Goal: Obtain resource: Obtain resource

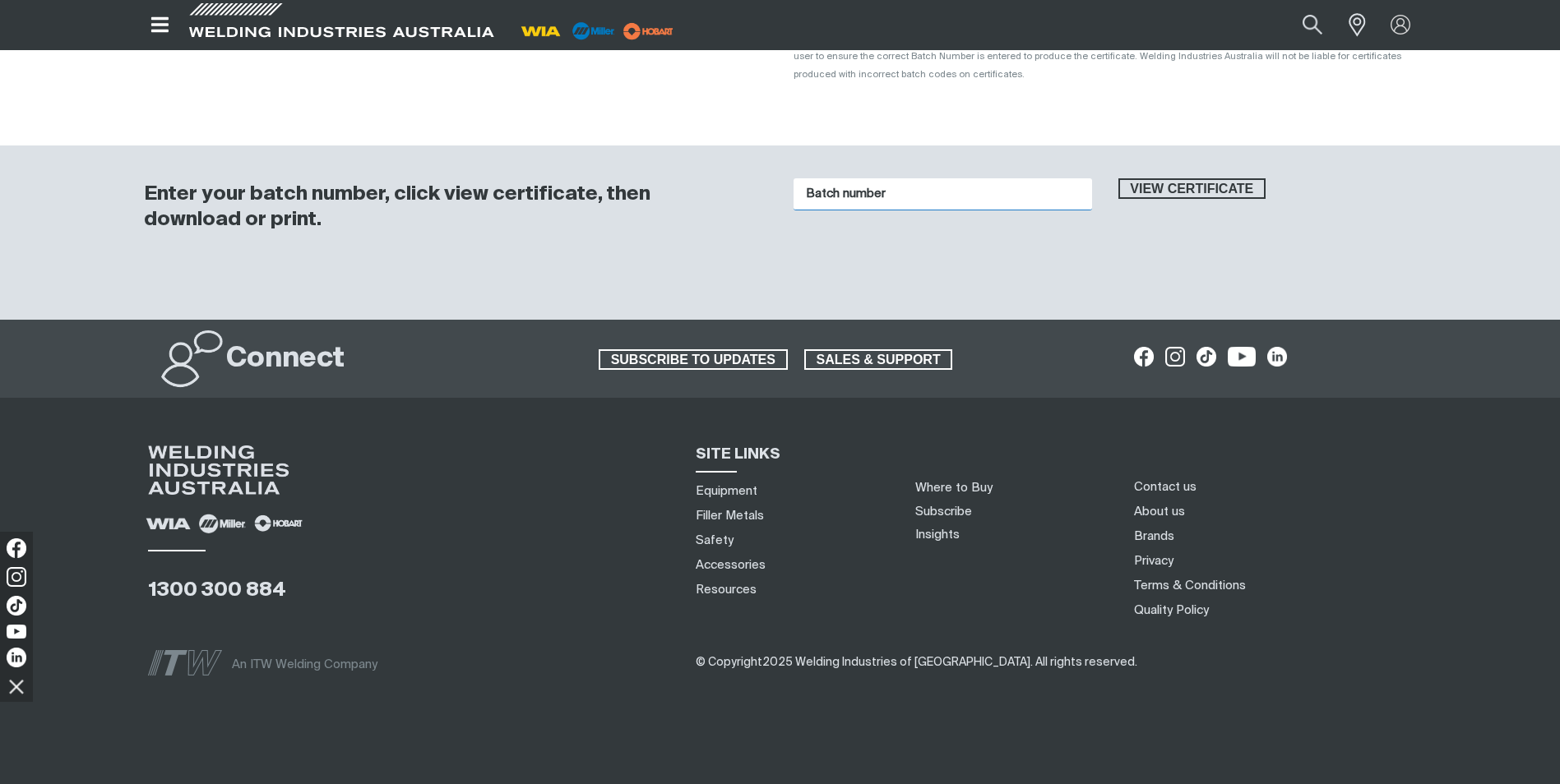
click at [861, 179] on input "Batch number" at bounding box center [942, 195] width 298 height 32
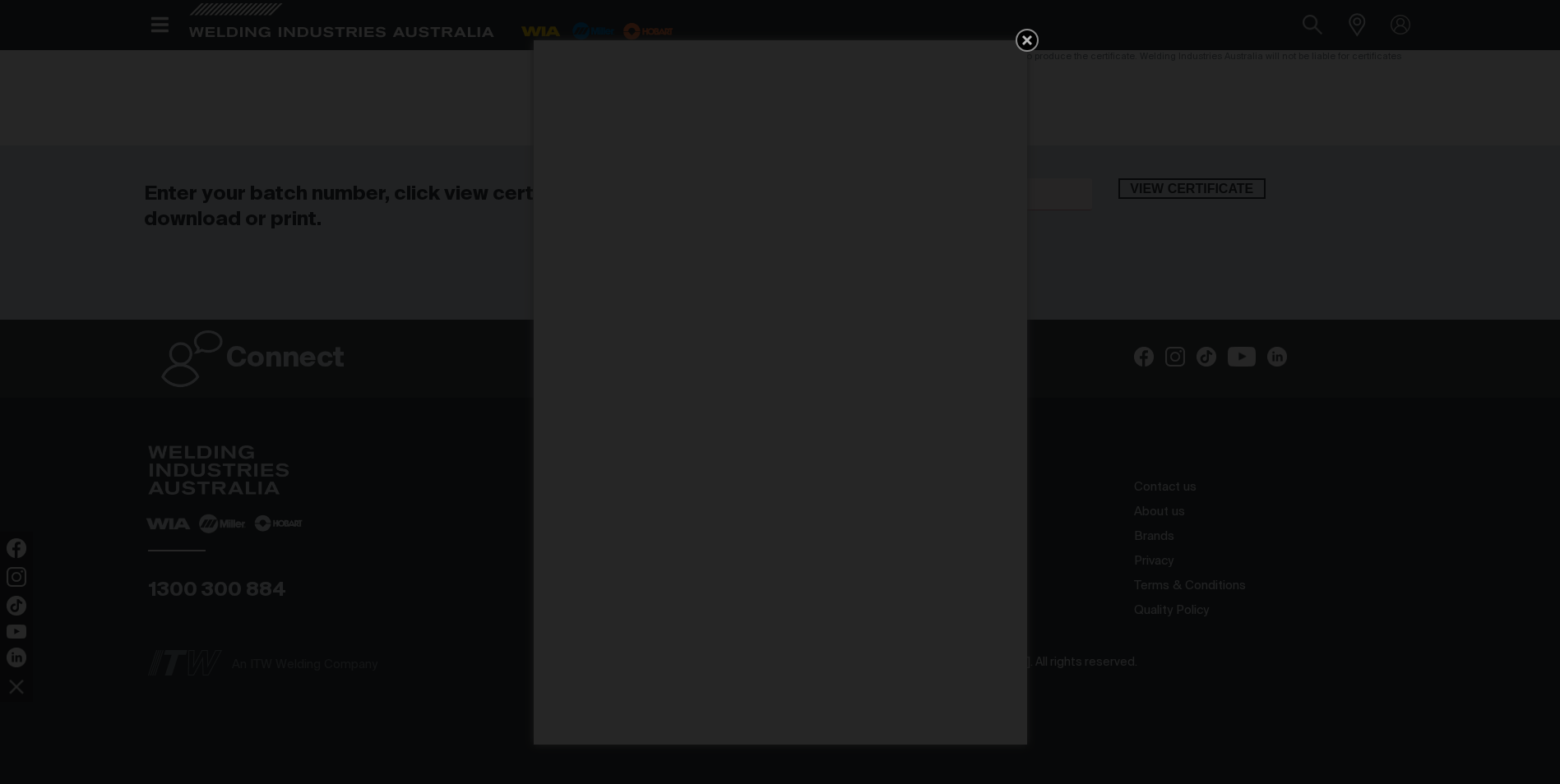
click at [1031, 41] on icon "Get 5 WIA Welding Guides Free!" at bounding box center [1027, 40] width 19 height 19
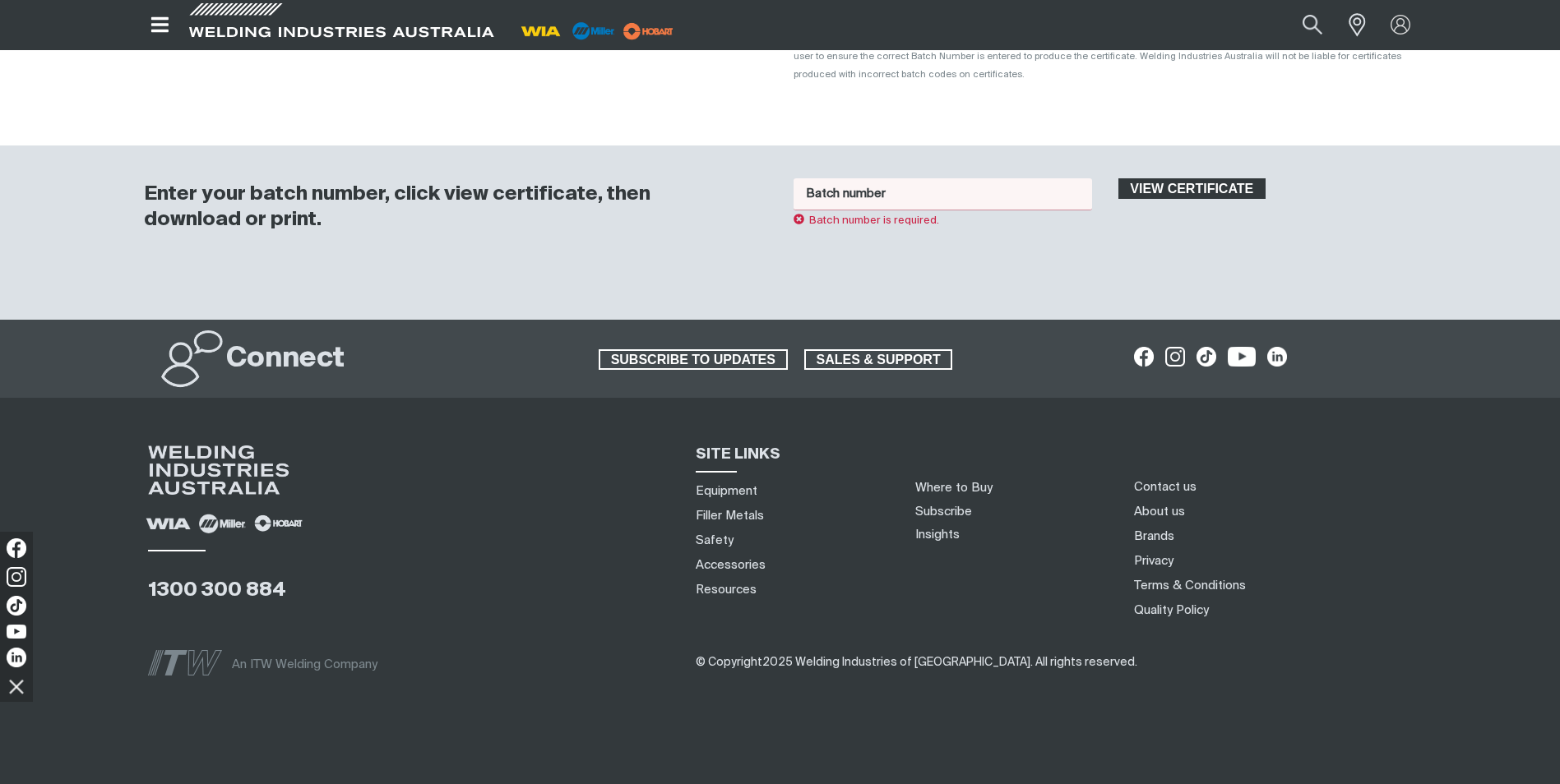
click at [1222, 179] on span "View certificate" at bounding box center [1192, 189] width 144 height 21
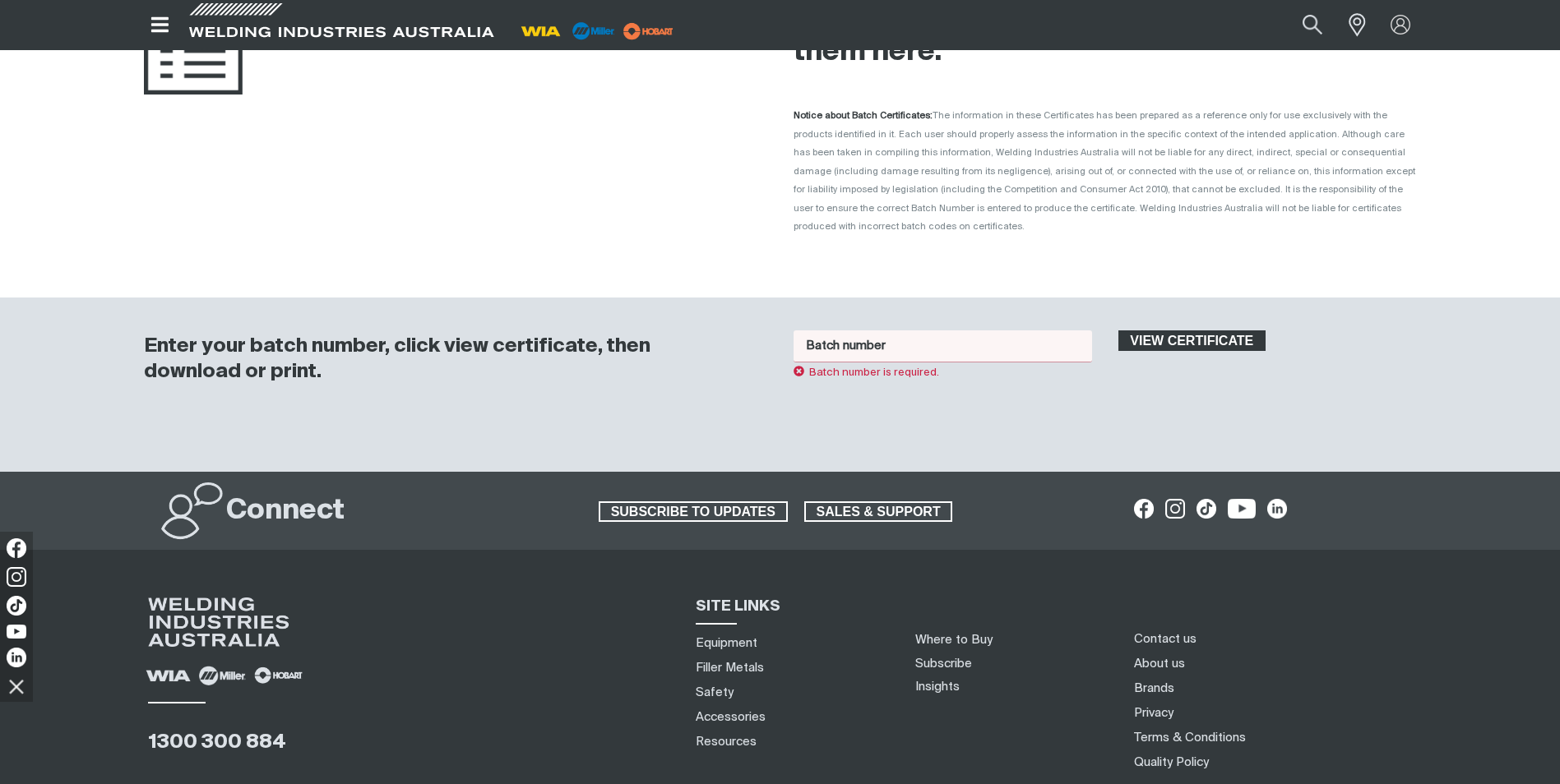
scroll to position [135, 0]
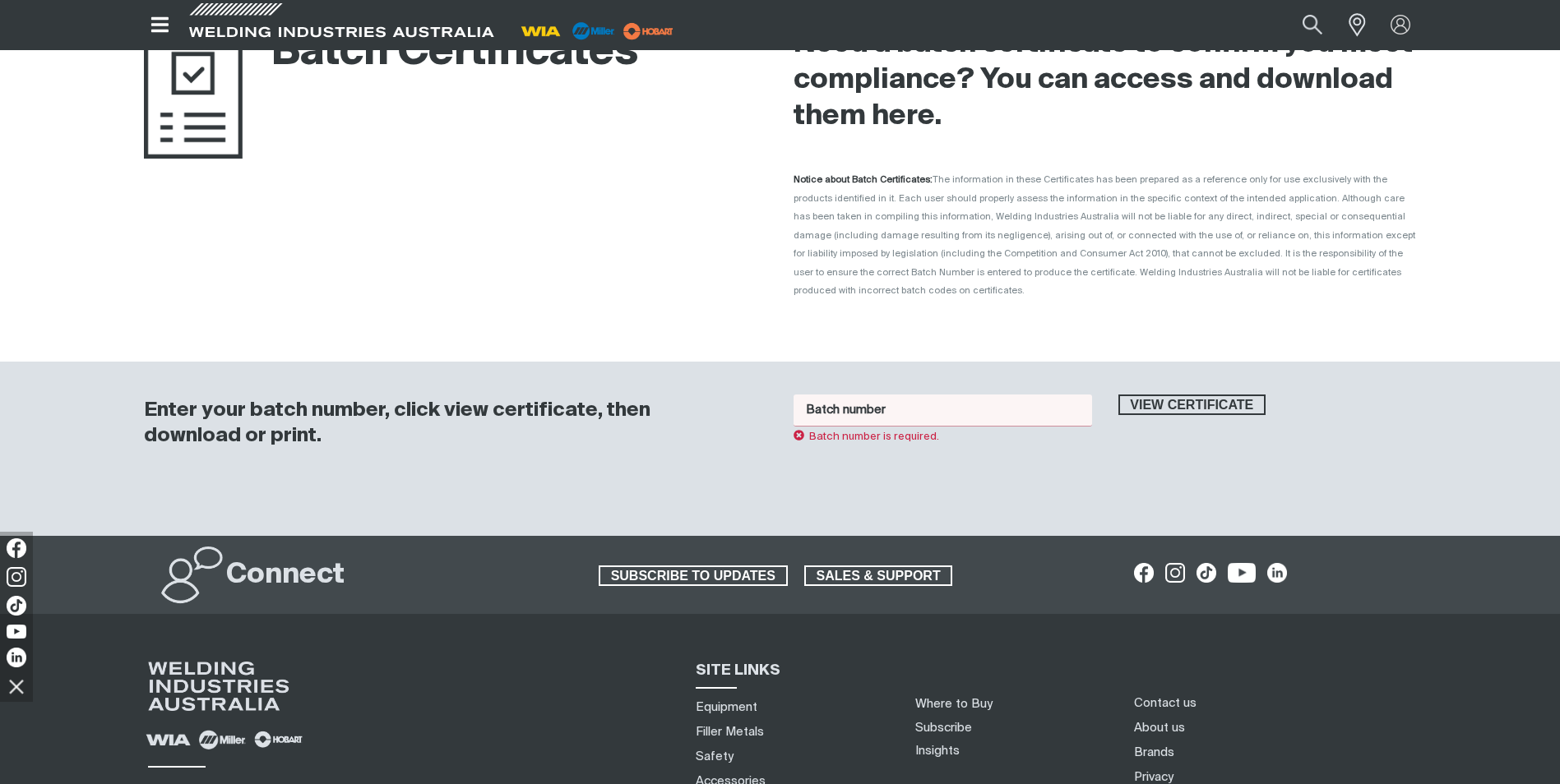
click at [863, 395] on input "Batch number" at bounding box center [942, 411] width 298 height 32
click at [1151, 395] on span "View certificate" at bounding box center [1192, 405] width 144 height 21
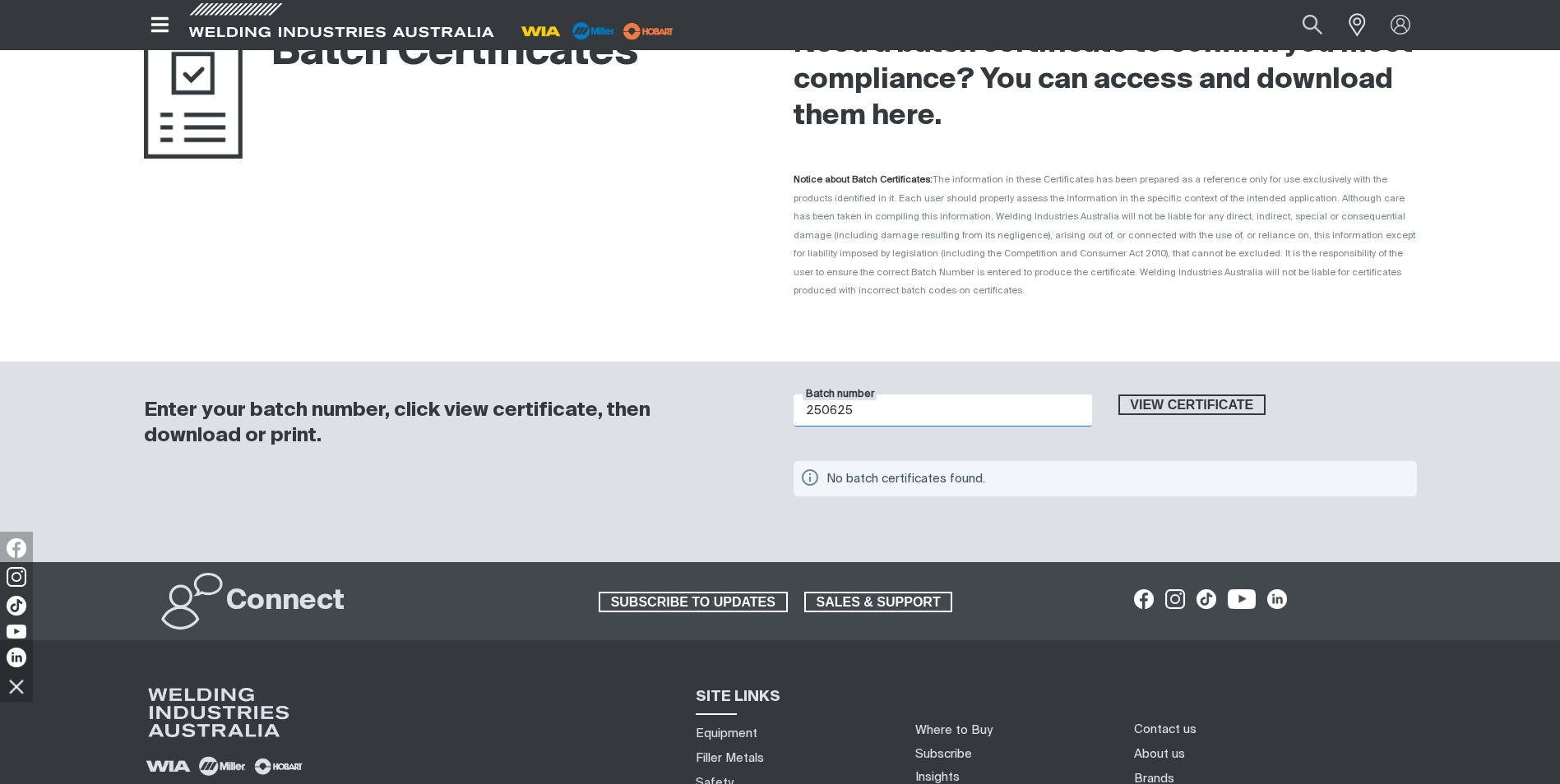
click at [807, 395] on input "250625" at bounding box center [942, 411] width 298 height 32
click at [1147, 395] on span "View certificate" at bounding box center [1192, 405] width 144 height 21
click at [896, 395] on input "01 250625" at bounding box center [942, 411] width 298 height 32
type input "0"
type input "MF25736F71"
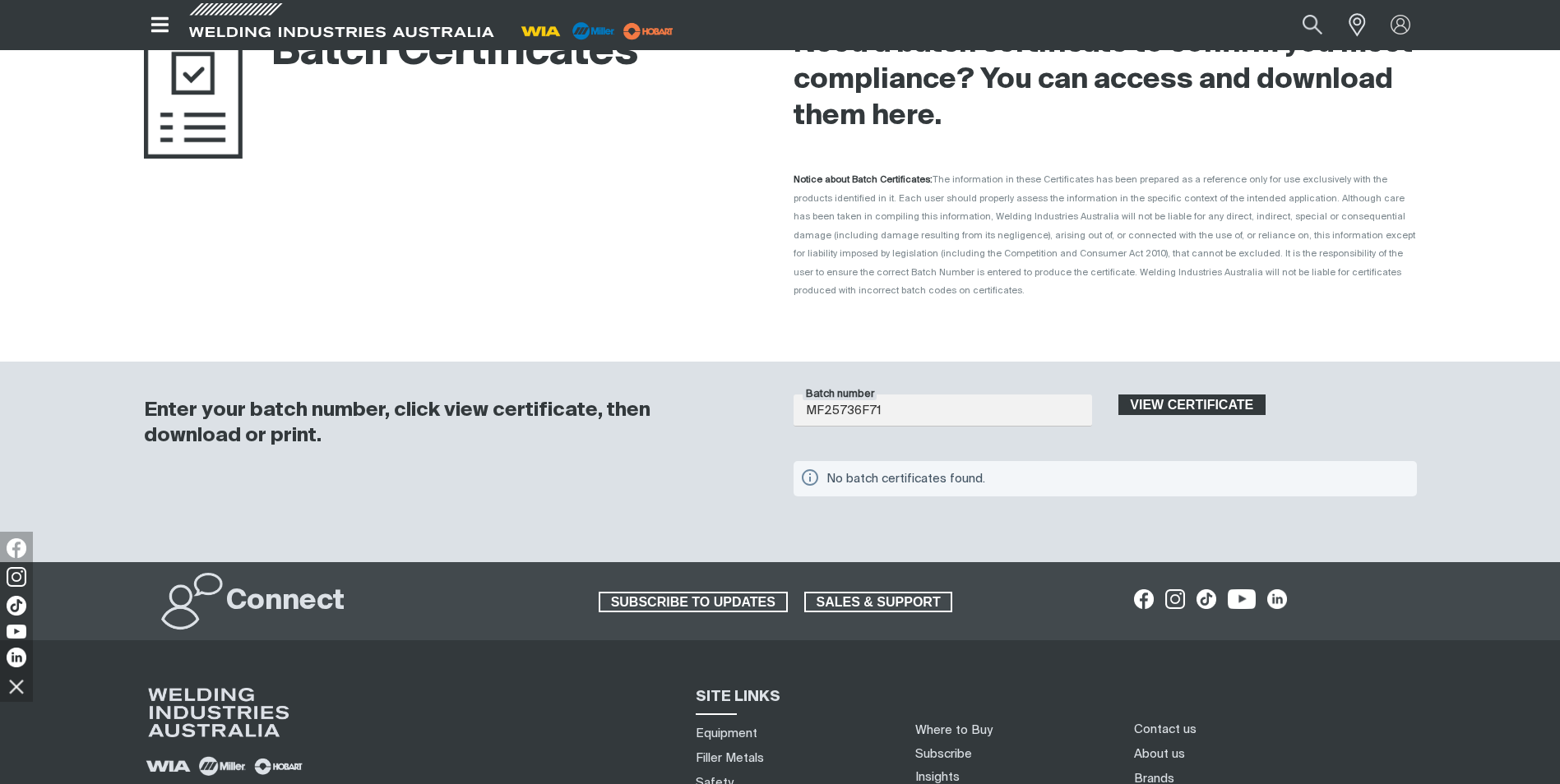
click at [1238, 395] on span "View certificate" at bounding box center [1192, 405] width 144 height 21
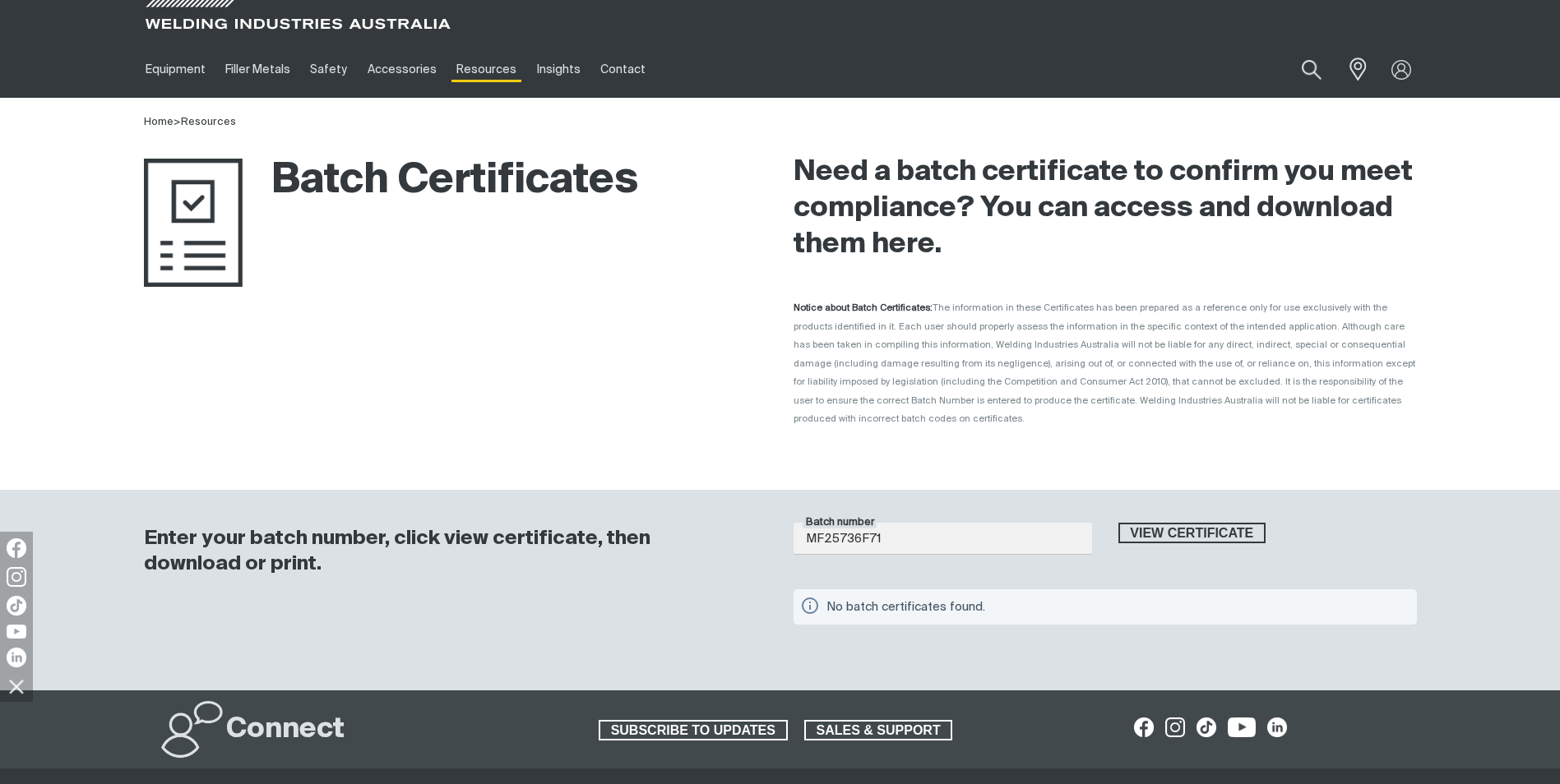
scroll to position [0, 0]
